Goal: Task Accomplishment & Management: Use online tool/utility

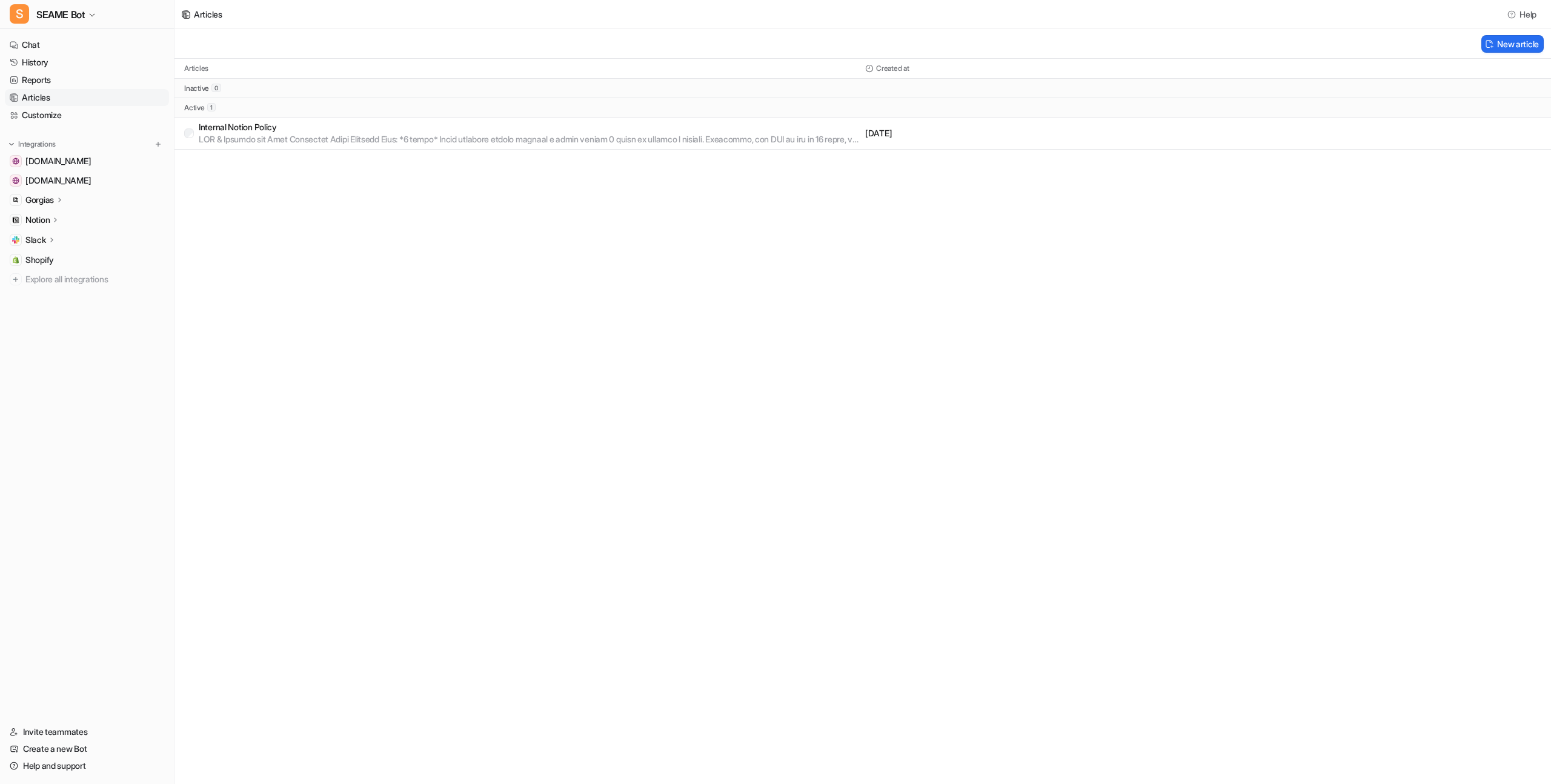
click at [250, 220] on div "Articles Help New article Articles Created at inactive 0 active 1 Internal Noti…" at bounding box center [776, 392] width 1551 height 784
click at [49, 199] on p "Gorgias" at bounding box center [40, 200] width 28 height 12
click at [58, 228] on link "Sources" at bounding box center [93, 235] width 151 height 17
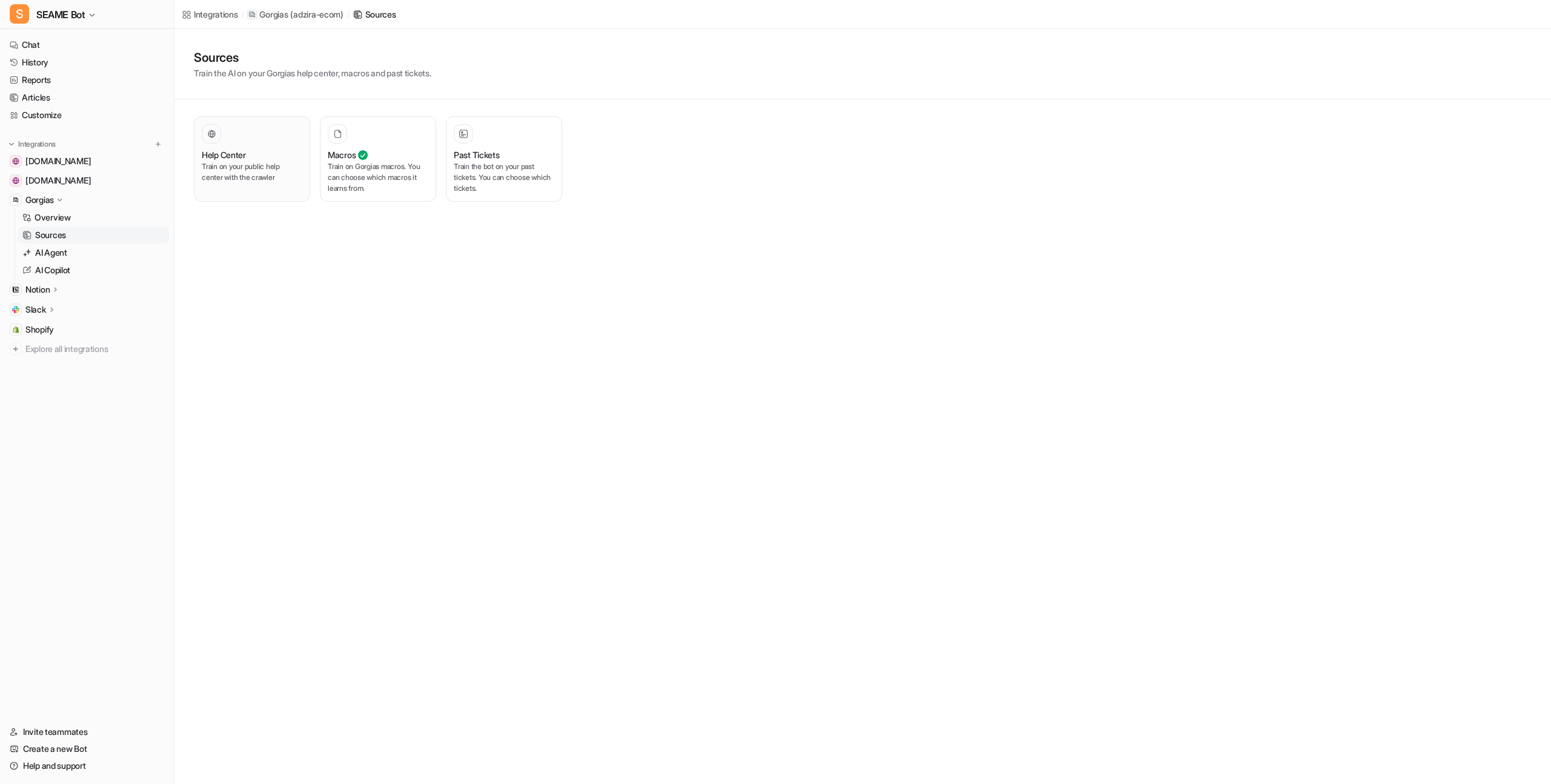
click at [258, 168] on p "Train on your public help center with the crawler" at bounding box center [252, 172] width 101 height 22
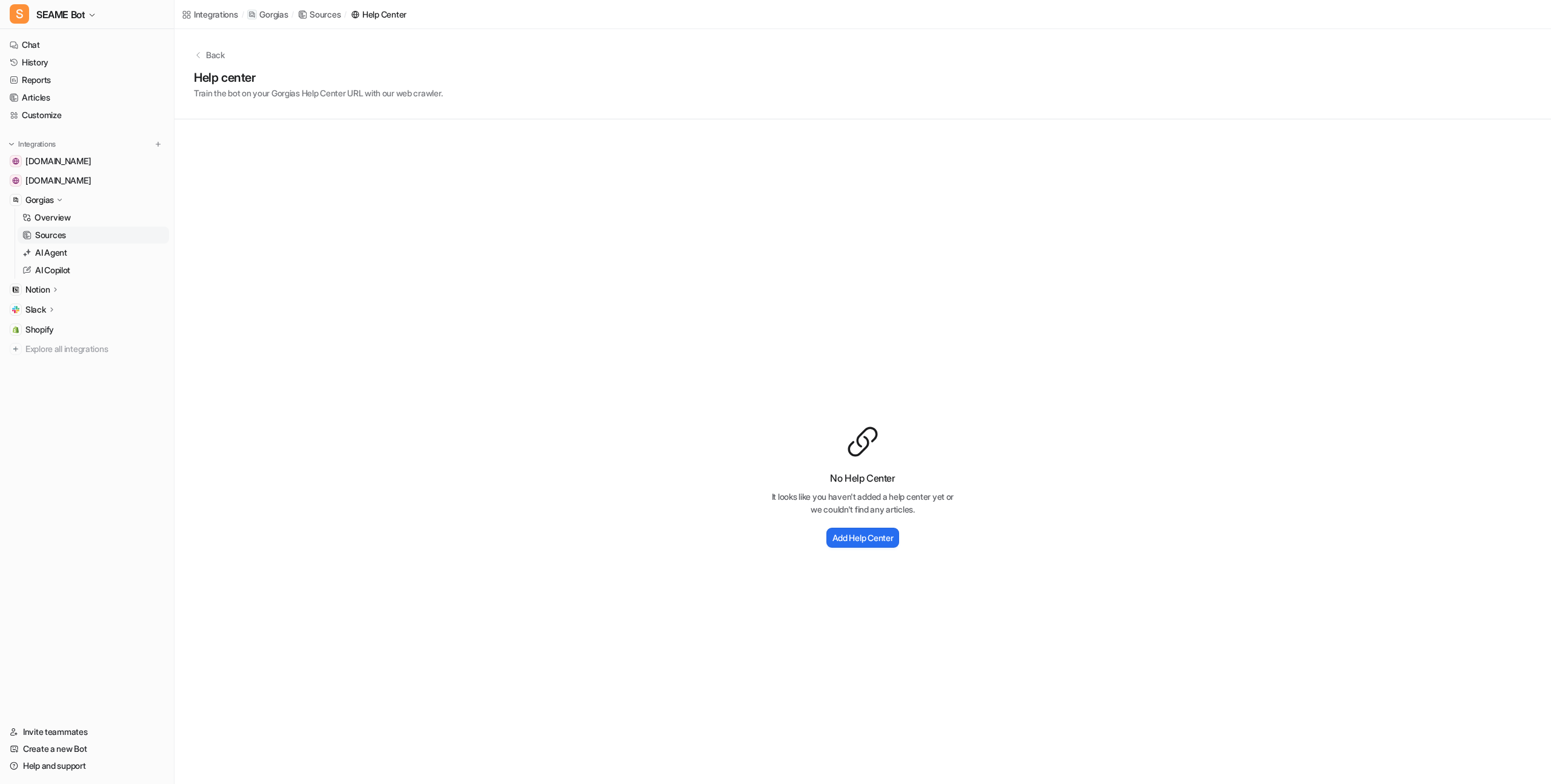
click at [593, 235] on div "No Help Center It looks like you haven't added a help center yet or we couldn't…" at bounding box center [863, 487] width 1377 height 735
